Goal: Transaction & Acquisition: Book appointment/travel/reservation

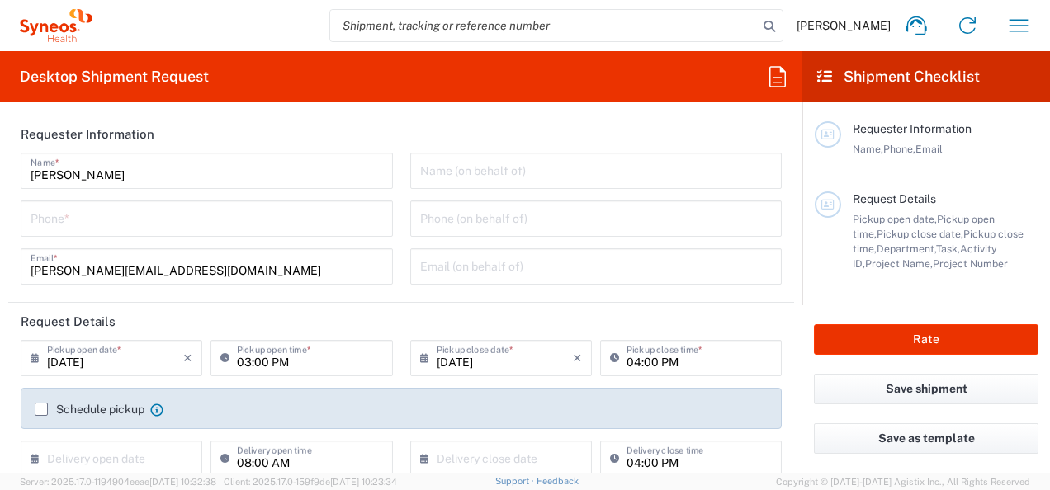
type input "3301"
type input "[GEOGRAPHIC_DATA]"
type input "Syneos Health Romania S.R.L"
click at [824, 69] on icon at bounding box center [824, 76] width 15 height 15
click at [1012, 20] on icon "button" at bounding box center [1018, 25] width 19 height 12
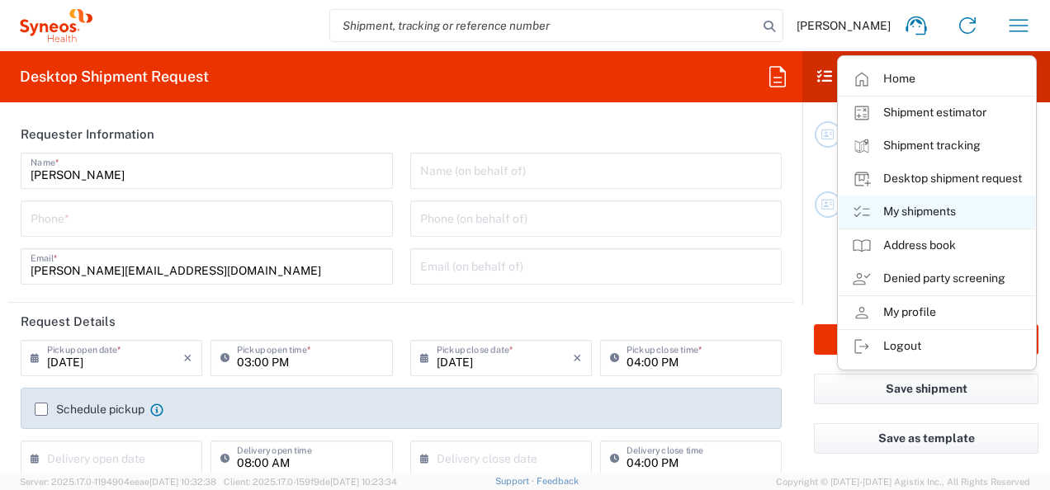
click at [951, 210] on link "My shipments" at bounding box center [937, 212] width 196 height 33
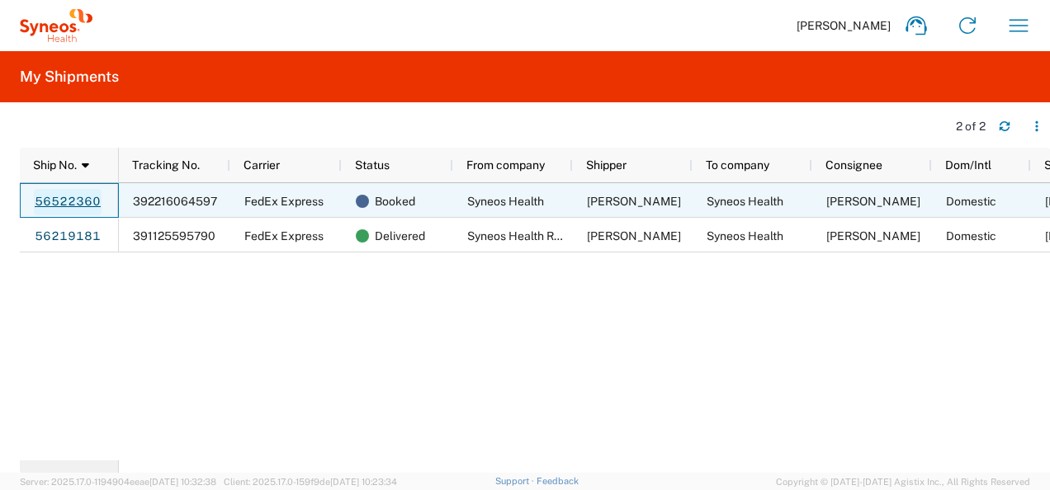
click at [87, 201] on link "56522360" at bounding box center [68, 202] width 68 height 26
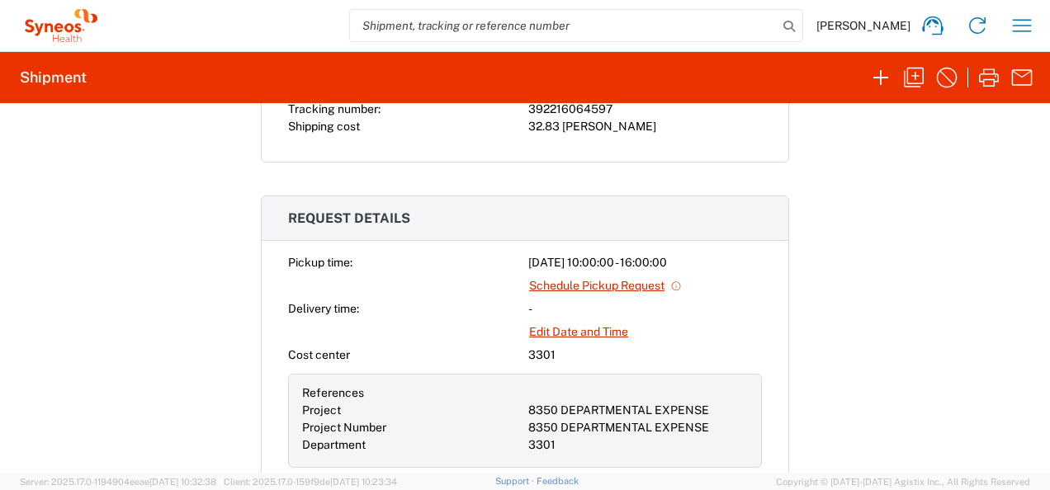
scroll to position [330, 0]
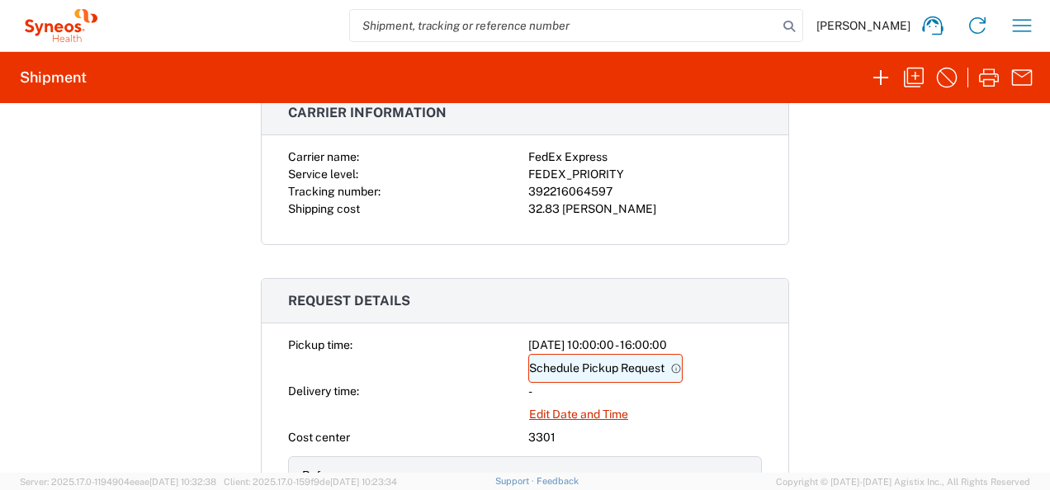
click at [562, 366] on link "Schedule Pickup Request" at bounding box center [605, 368] width 154 height 29
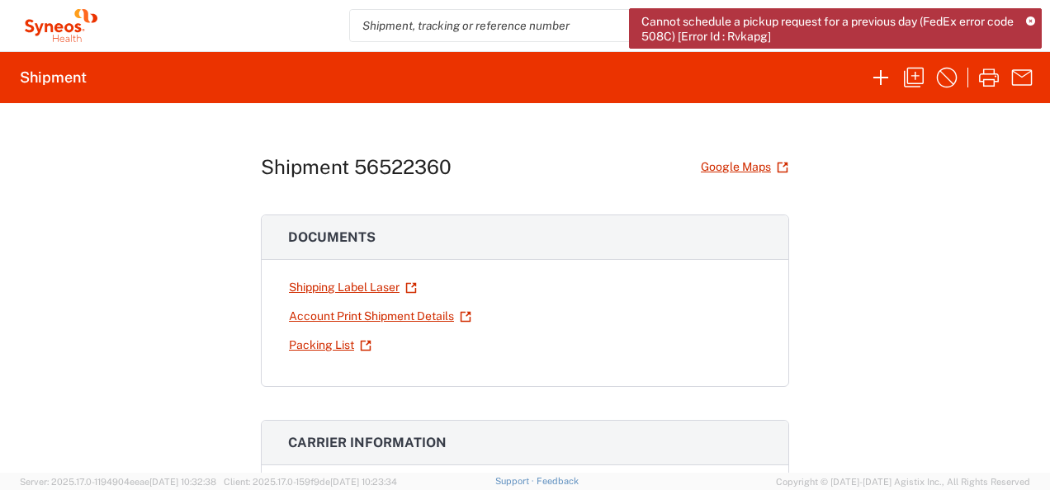
scroll to position [0, 0]
click at [350, 284] on link "Shipping Label Laser" at bounding box center [353, 287] width 130 height 29
click at [906, 83] on icon "button" at bounding box center [913, 77] width 26 height 26
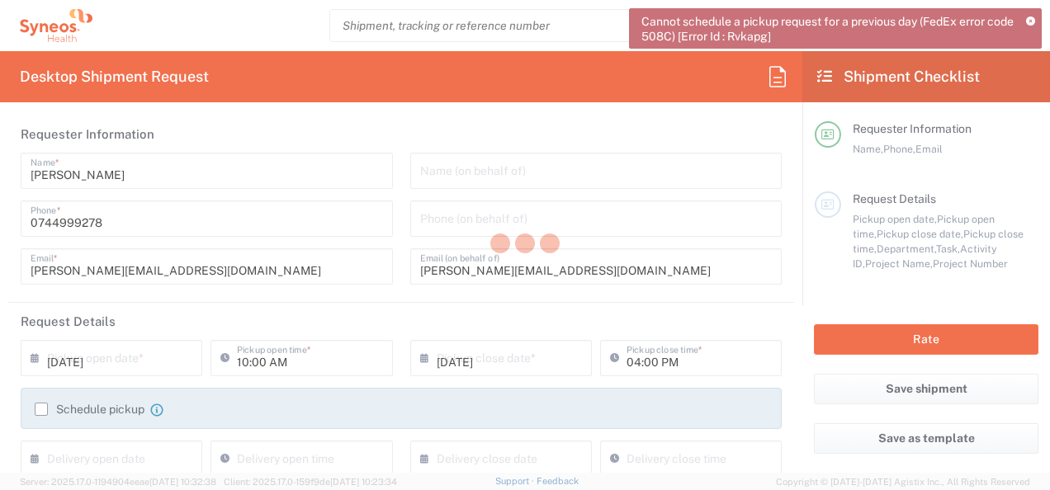
type input "8350 DEPARTMENTAL EXPENSE"
type input "Satu Mare"
type input "Envelope"
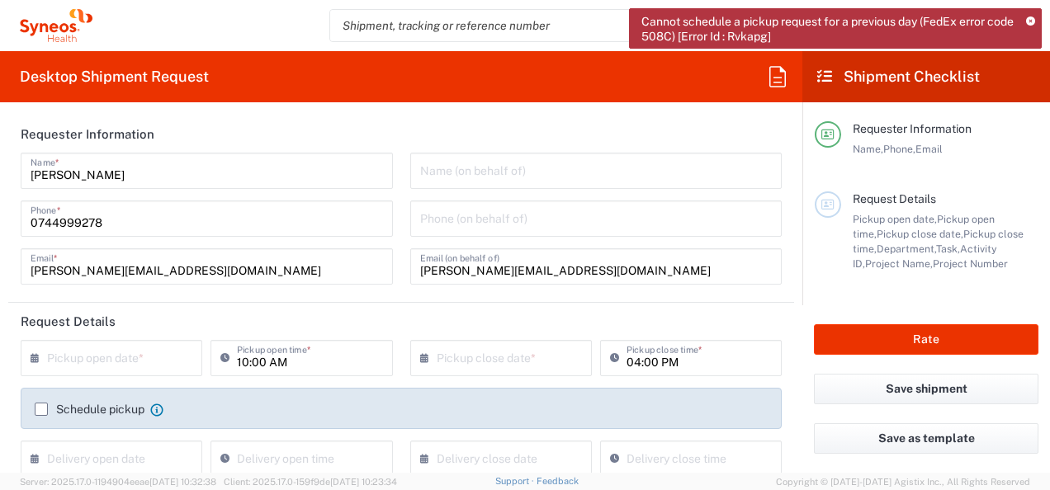
type input "3301"
click at [121, 359] on input "text" at bounding box center [115, 357] width 136 height 29
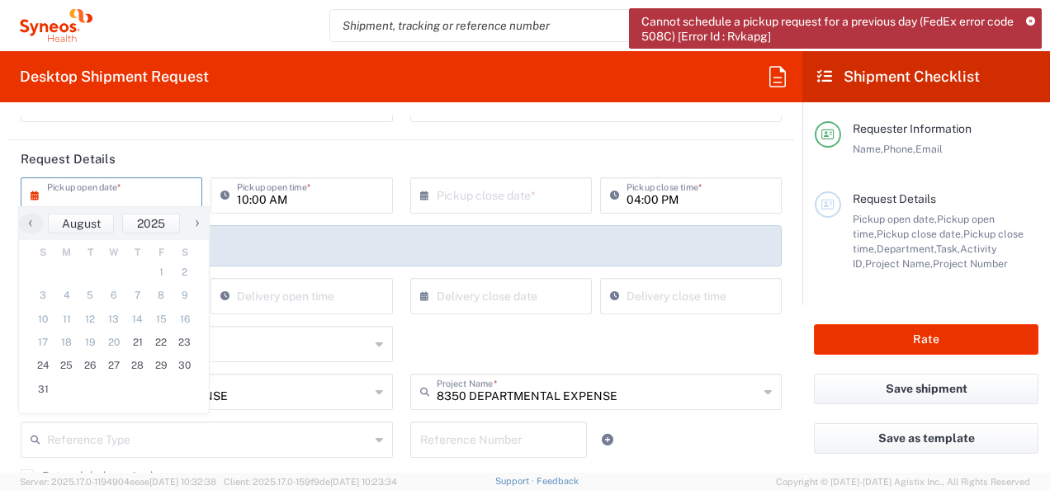
scroll to position [165, 0]
click at [163, 348] on span "22" at bounding box center [161, 342] width 24 height 23
type input "[DATE]"
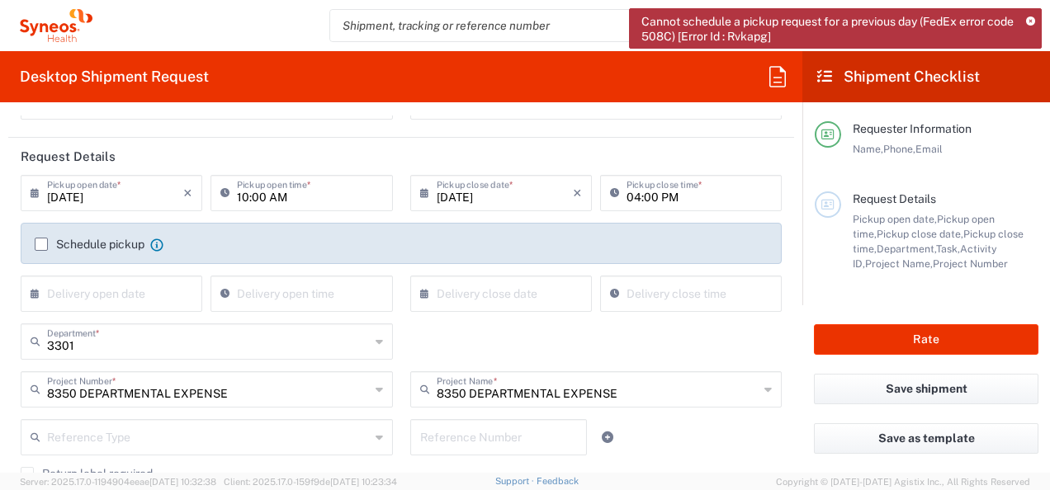
click at [635, 196] on input "04:00 PM" at bounding box center [698, 191] width 145 height 29
type input "03:00 PM"
click at [243, 196] on input "10:00 AM" at bounding box center [309, 191] width 145 height 29
type input "11:00 AM"
click at [265, 156] on header "Request Details" at bounding box center [401, 156] width 786 height 37
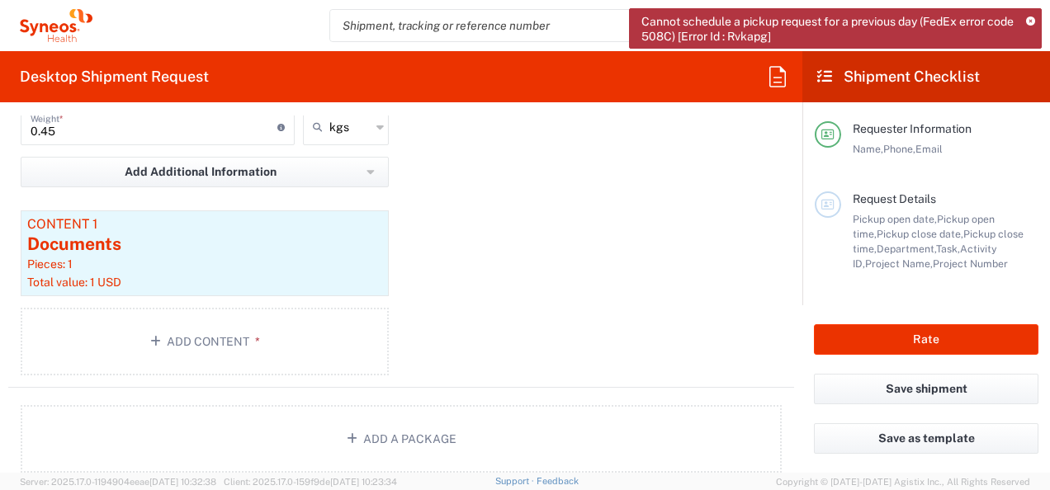
scroll to position [1733, 0]
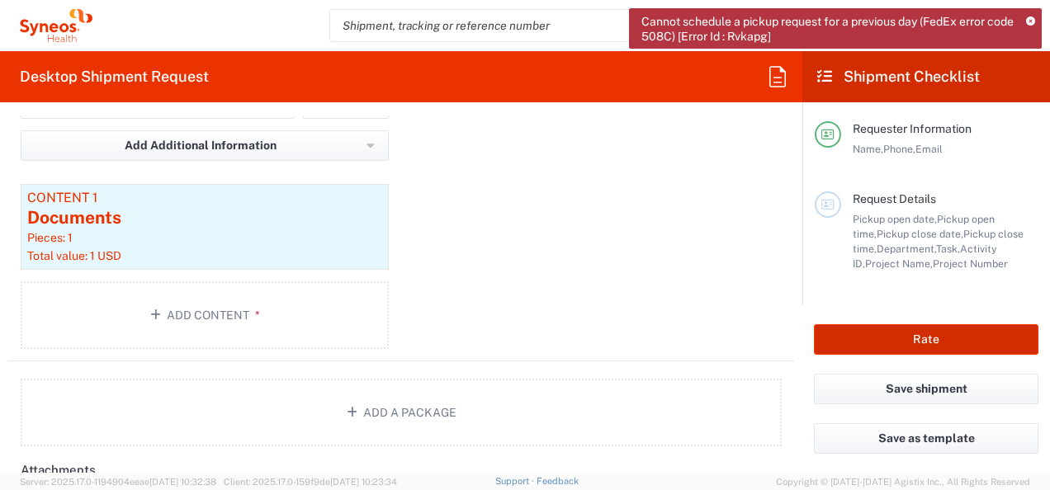
click at [886, 326] on button "Rate" at bounding box center [926, 339] width 224 height 31
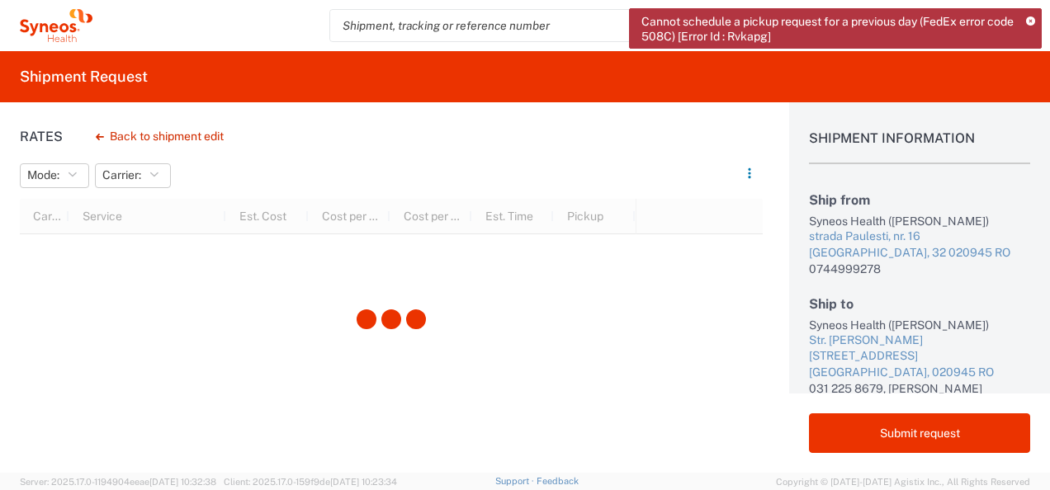
click at [1030, 19] on icon at bounding box center [1030, 21] width 9 height 9
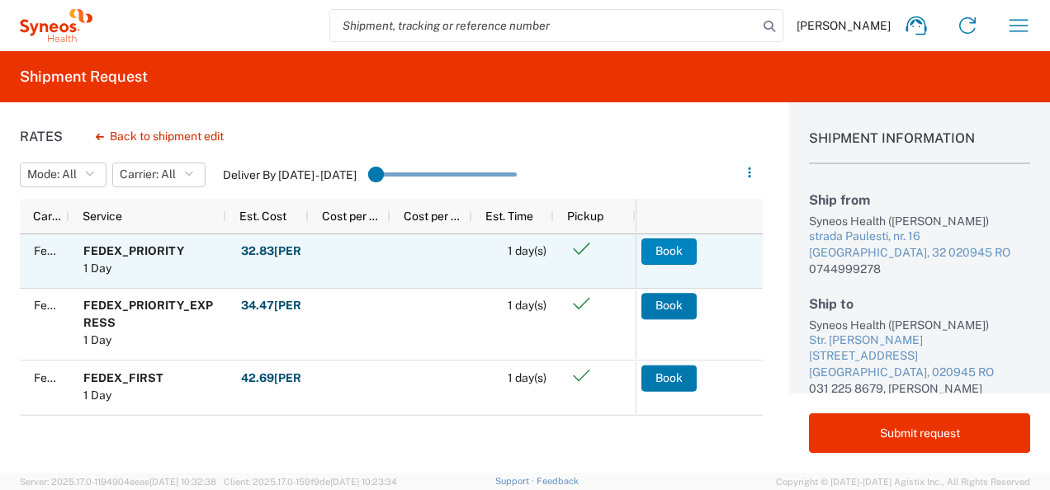
click at [681, 243] on button "Book" at bounding box center [668, 252] width 55 height 26
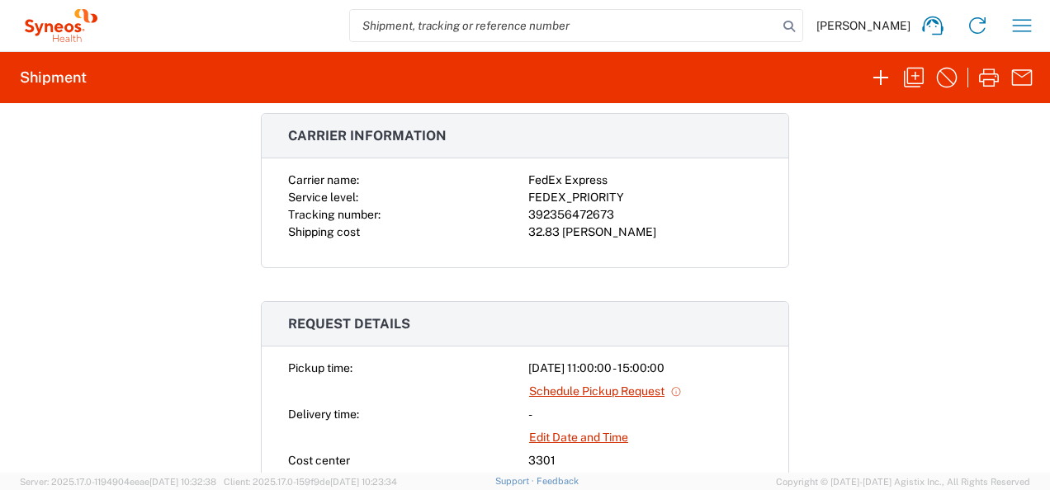
scroll to position [330, 0]
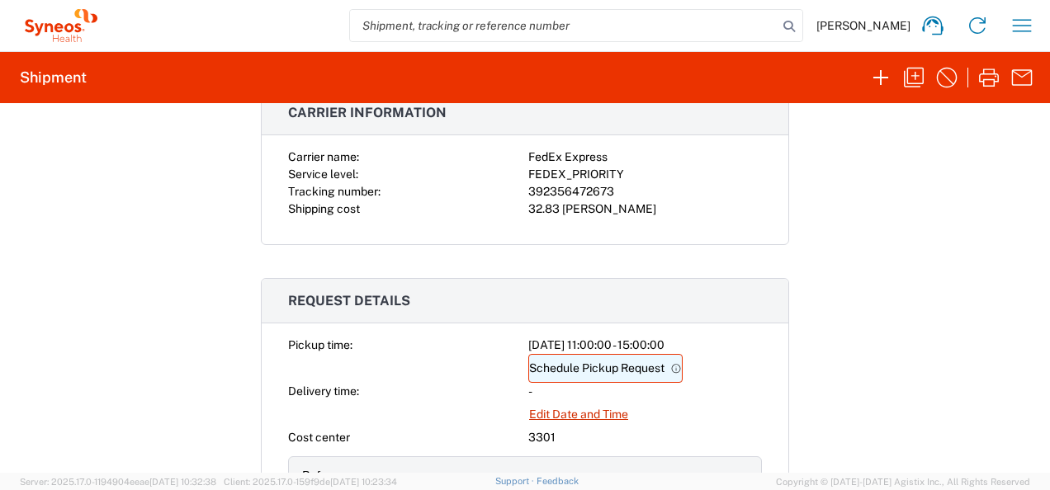
click at [627, 360] on link "Schedule Pickup Request" at bounding box center [605, 368] width 154 height 29
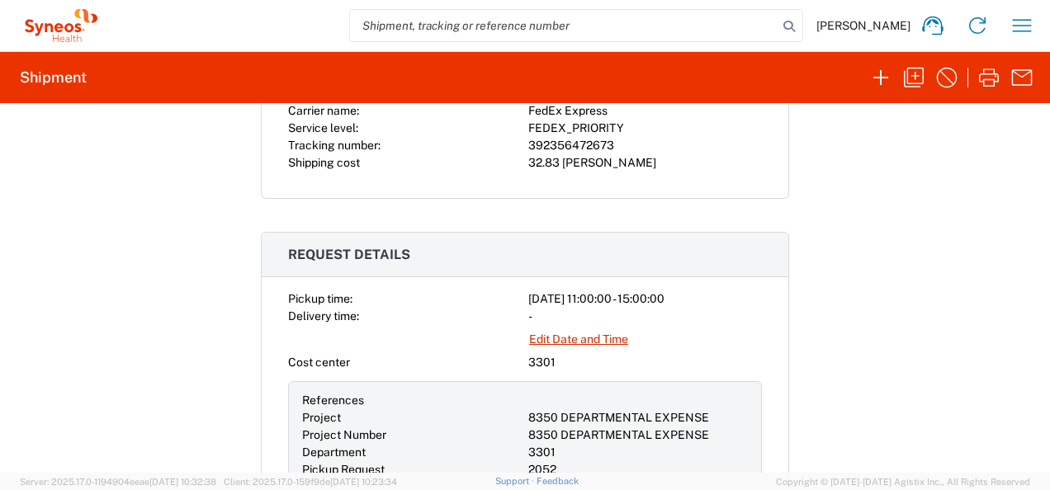
scroll to position [413, 0]
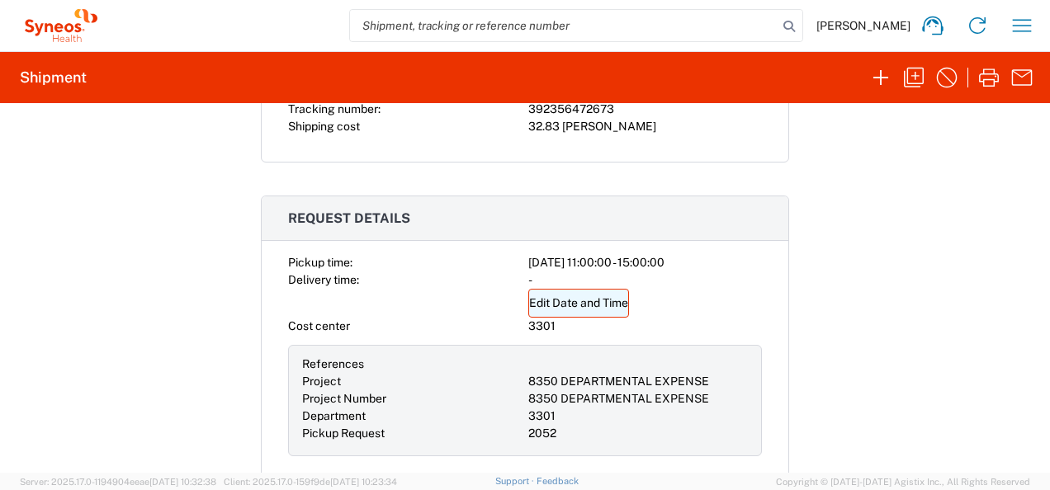
click at [609, 300] on link "Edit Date and Time" at bounding box center [578, 303] width 101 height 29
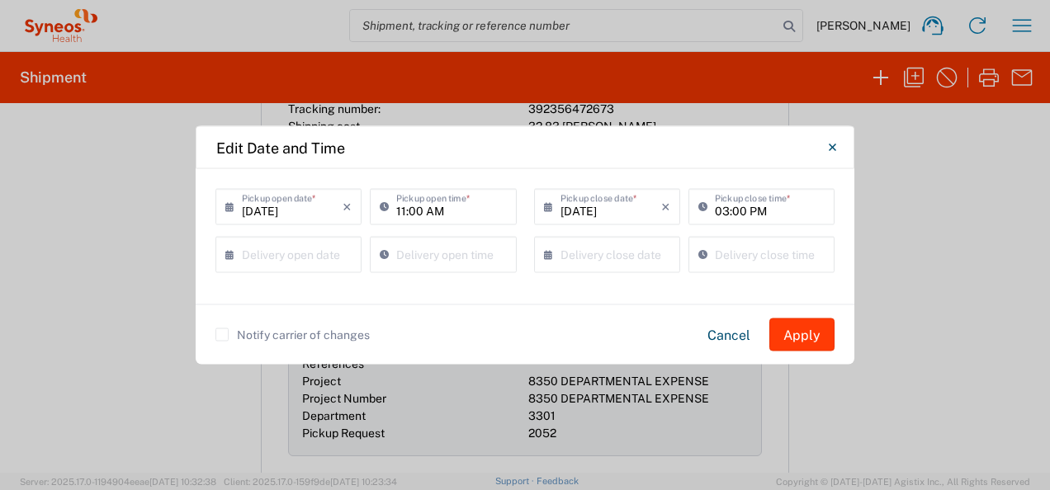
click at [823, 336] on button "Apply" at bounding box center [801, 335] width 65 height 33
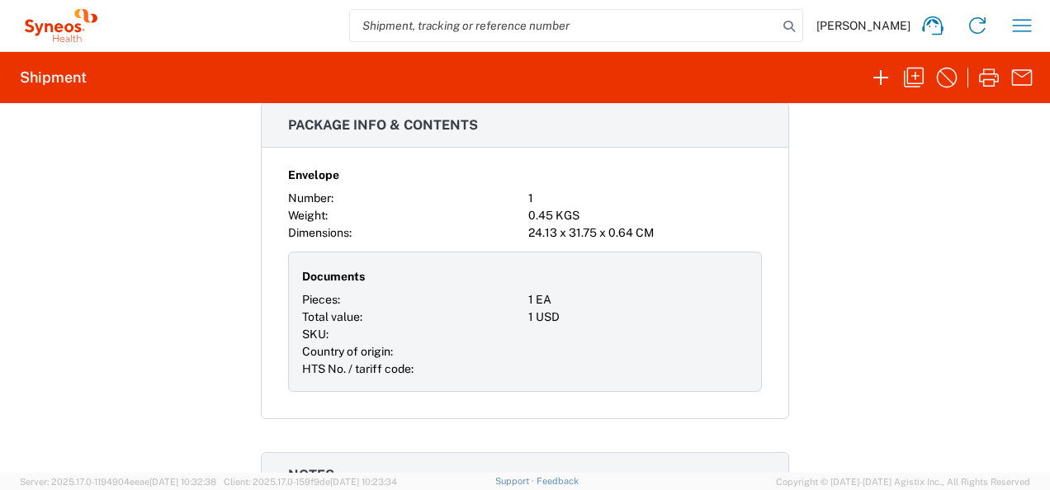
scroll to position [1321, 0]
